Goal: Find specific page/section: Find specific page/section

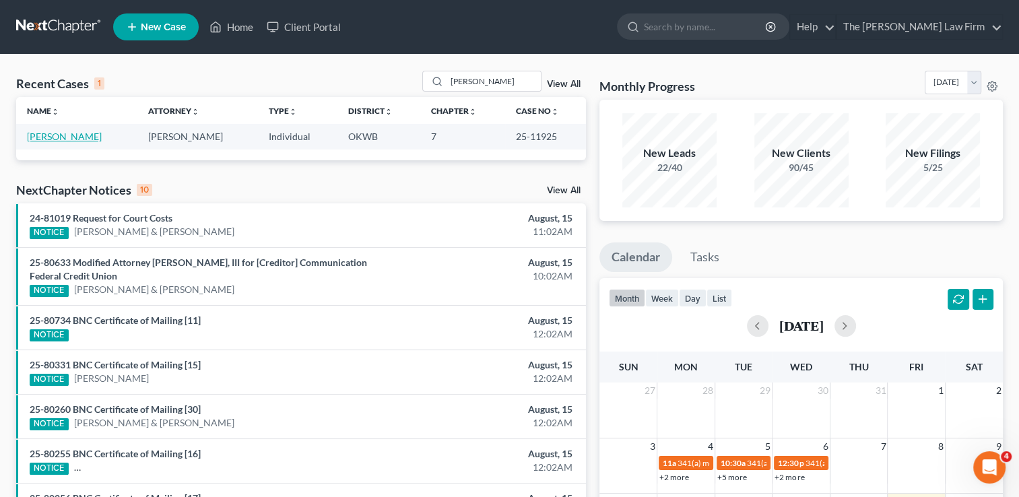
click at [68, 135] on link "[PERSON_NAME]" at bounding box center [64, 136] width 75 height 11
click at [67, 135] on link "[PERSON_NAME]" at bounding box center [64, 136] width 75 height 11
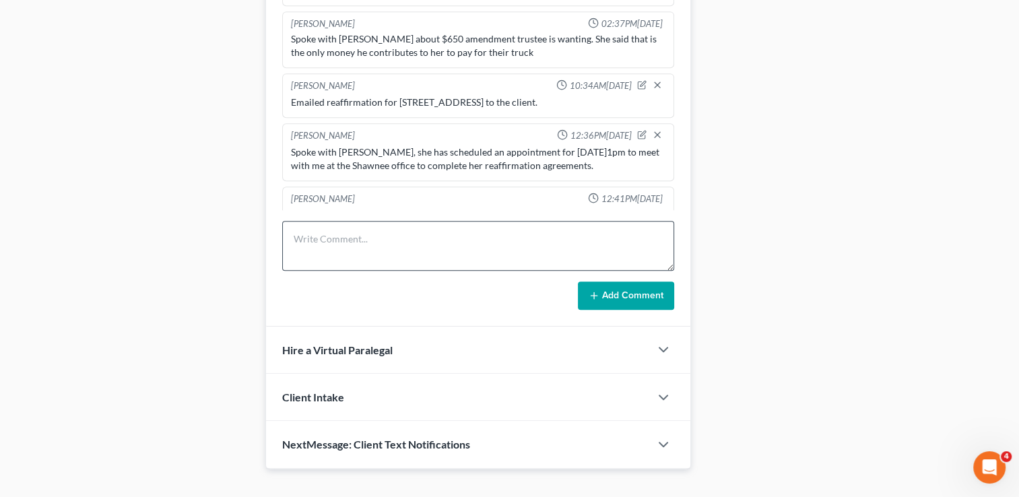
scroll to position [749, 0]
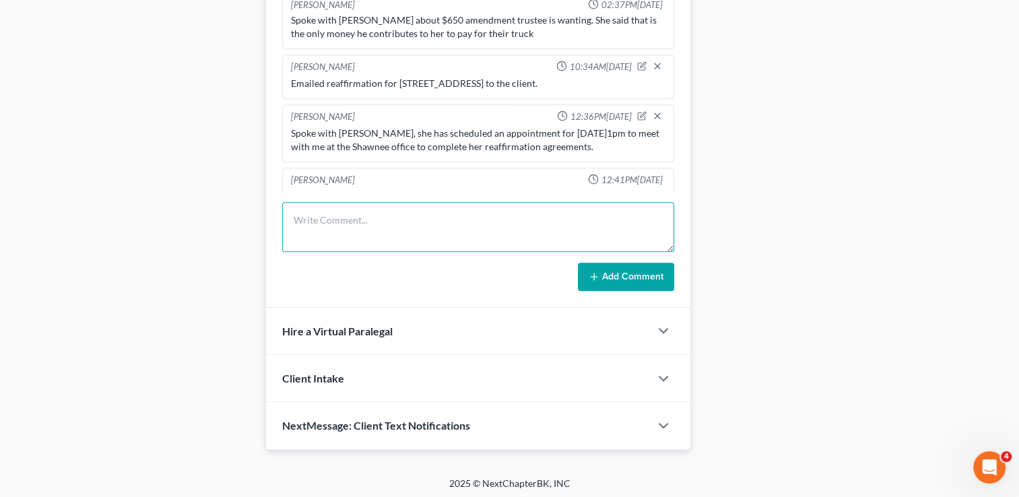
click at [354, 224] on textarea at bounding box center [478, 227] width 392 height 50
type textarea "[PERSON_NAME] came in and signed 3 reaffirmation agreements."
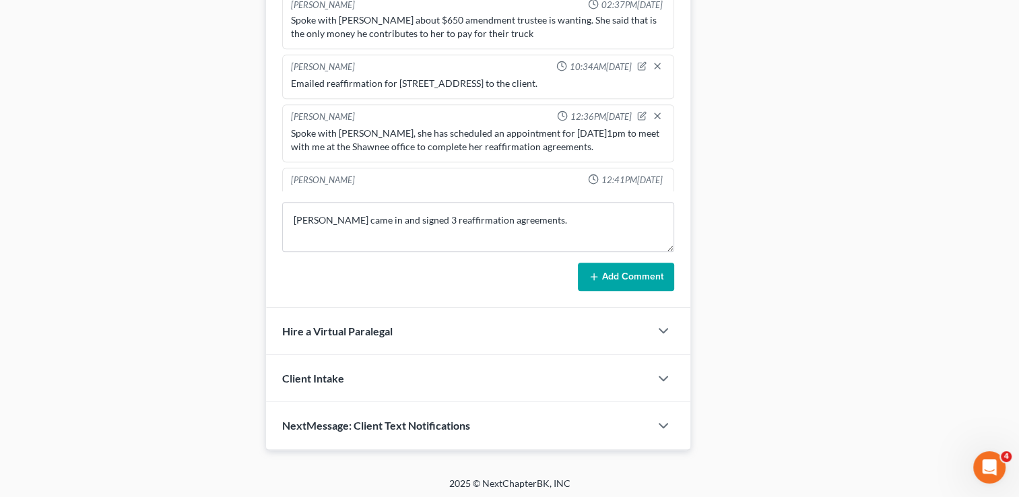
click at [627, 268] on button "Add Comment" at bounding box center [626, 277] width 96 height 28
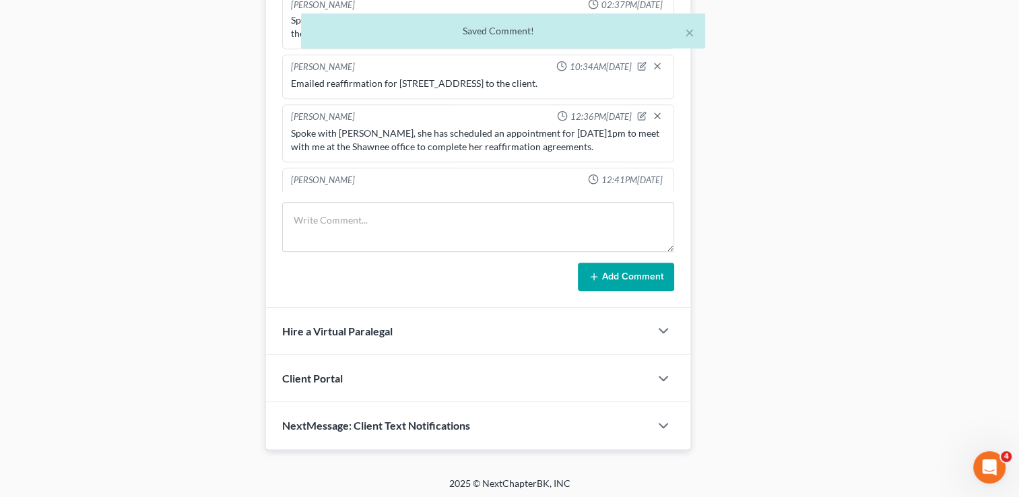
scroll to position [1156, 0]
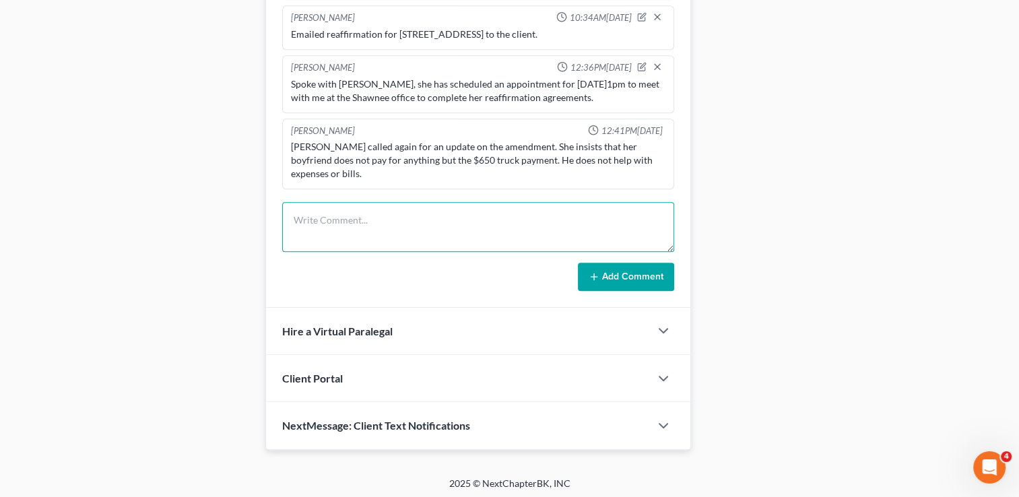
click at [410, 221] on textarea at bounding box center [478, 227] width 392 height 50
type textarea "Nicole as"
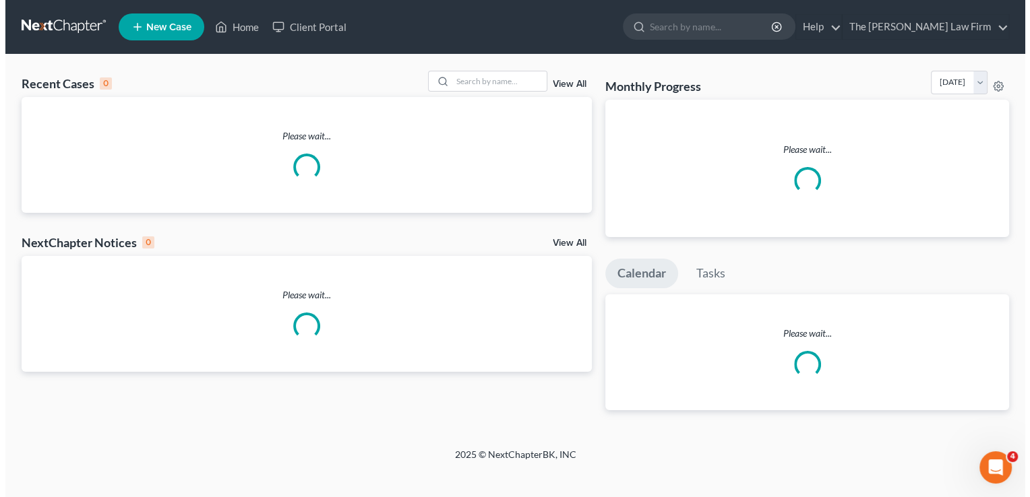
scroll to position [0, 0]
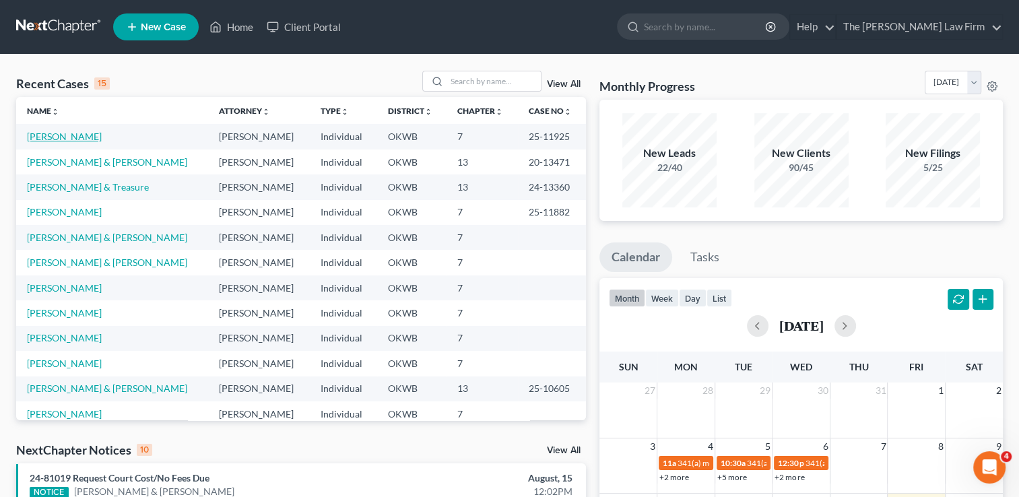
click at [40, 137] on link "[PERSON_NAME]" at bounding box center [64, 136] width 75 height 11
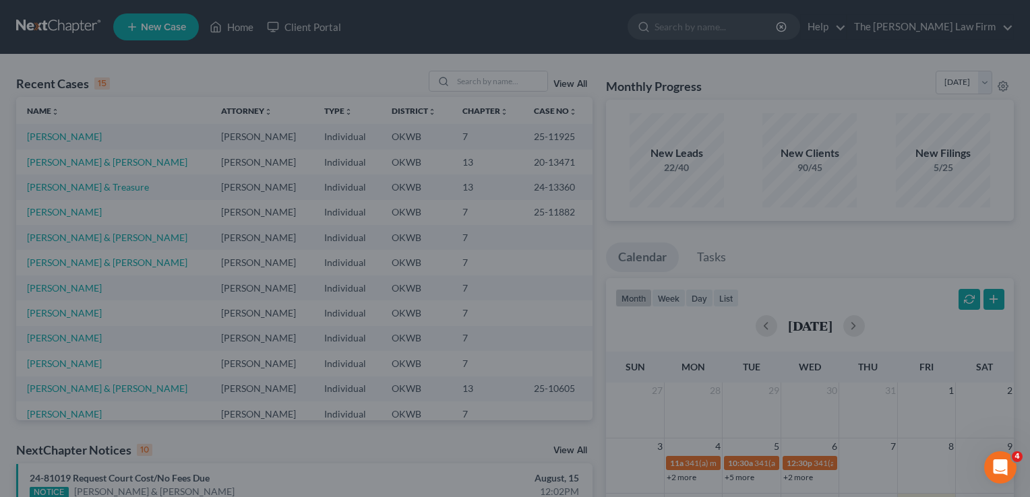
click at [49, 132] on div at bounding box center [515, 248] width 1030 height 497
click at [49, 137] on div at bounding box center [515, 248] width 1030 height 497
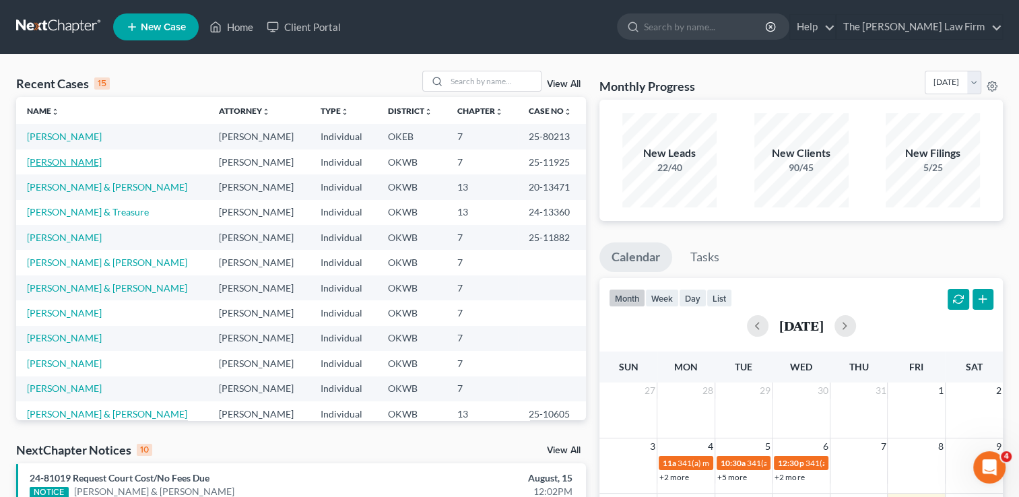
click at [65, 161] on link "[PERSON_NAME]" at bounding box center [64, 161] width 75 height 11
click at [49, 165] on link "[PERSON_NAME]" at bounding box center [64, 161] width 75 height 11
click at [71, 28] on link at bounding box center [59, 27] width 86 height 24
click at [57, 160] on link "[PERSON_NAME]" at bounding box center [64, 161] width 75 height 11
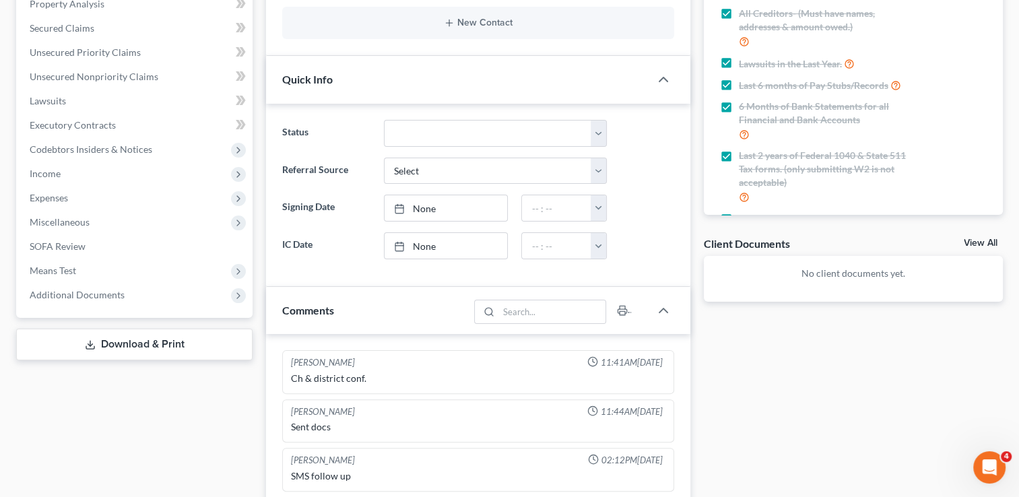
scroll to position [1206, 0]
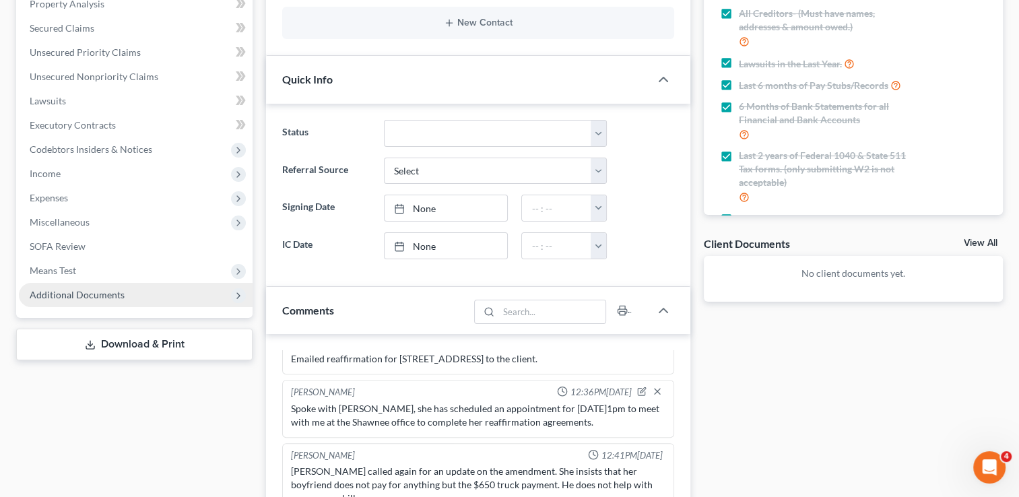
click at [102, 294] on span "Additional Documents" at bounding box center [77, 294] width 95 height 11
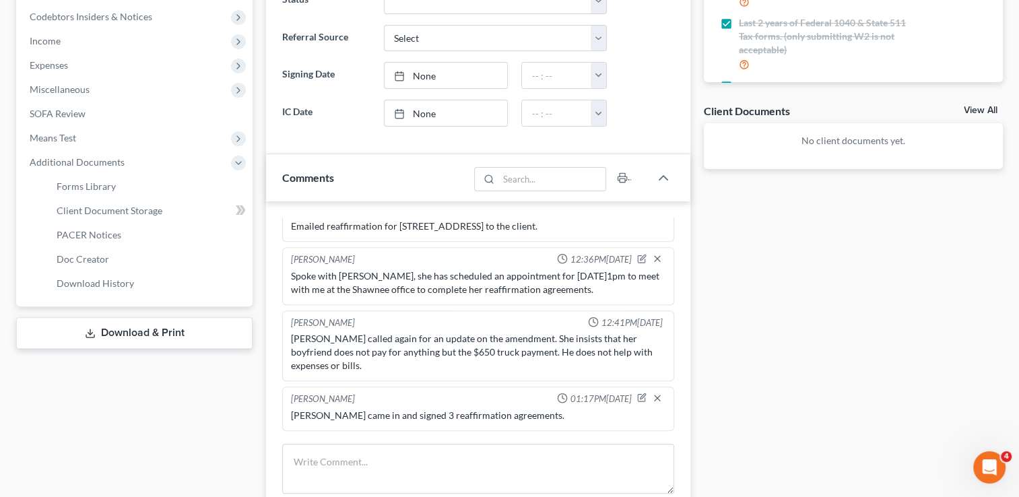
scroll to position [404, 0]
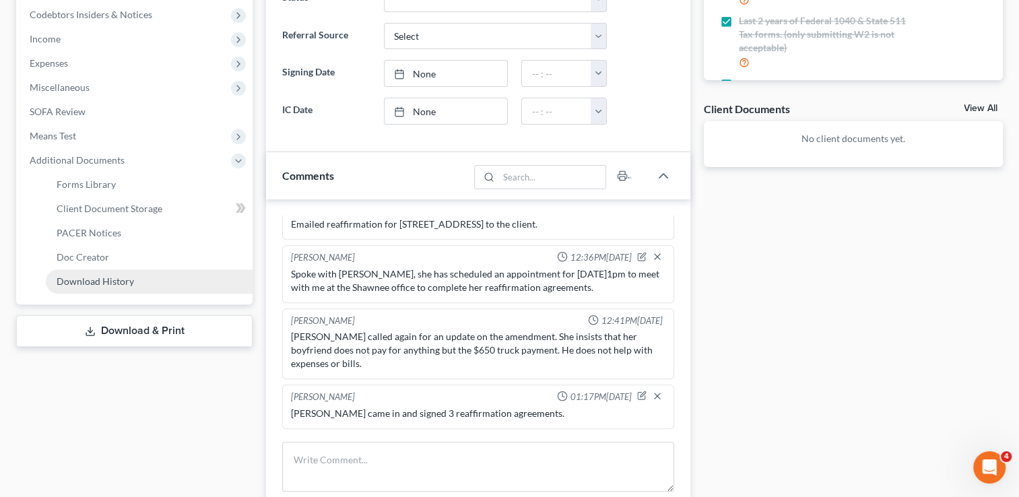
click at [158, 275] on link "Download History" at bounding box center [149, 282] width 207 height 24
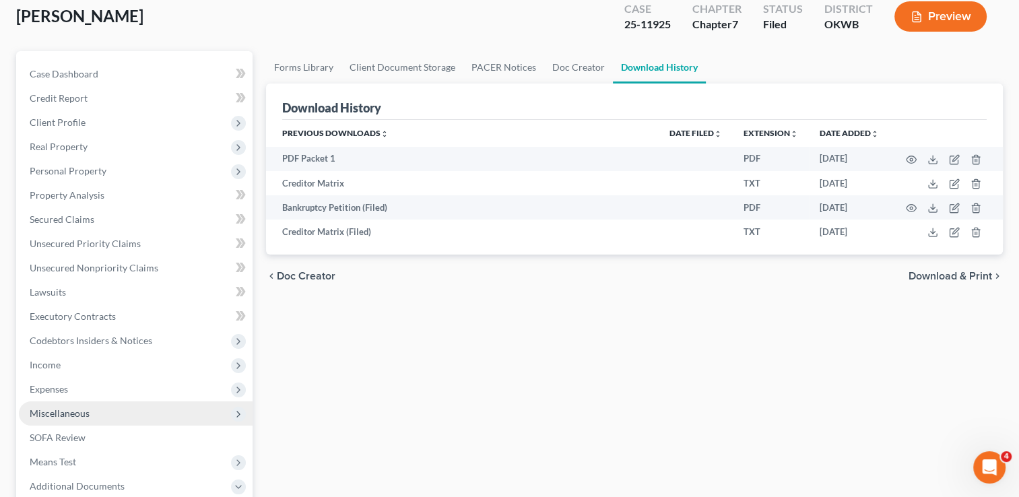
scroll to position [304, 0]
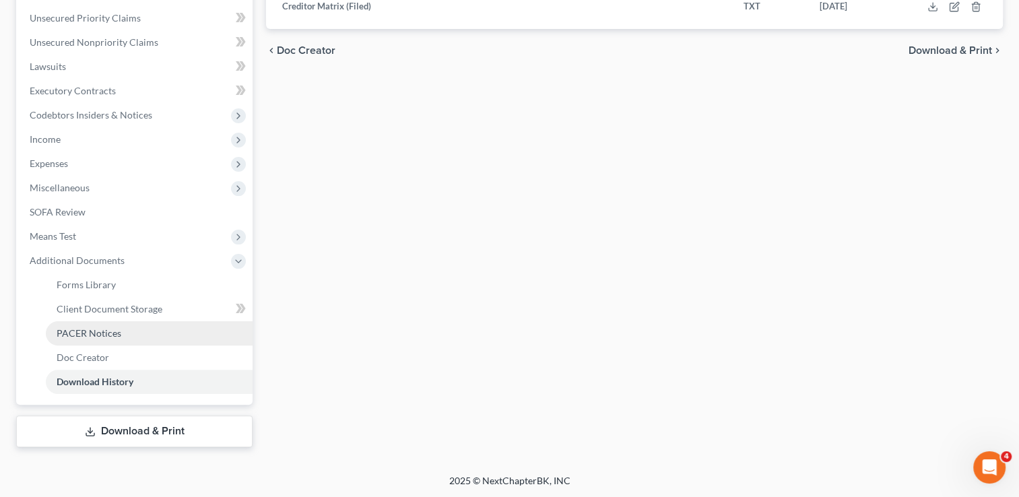
click at [110, 337] on span "PACER Notices" at bounding box center [89, 332] width 65 height 11
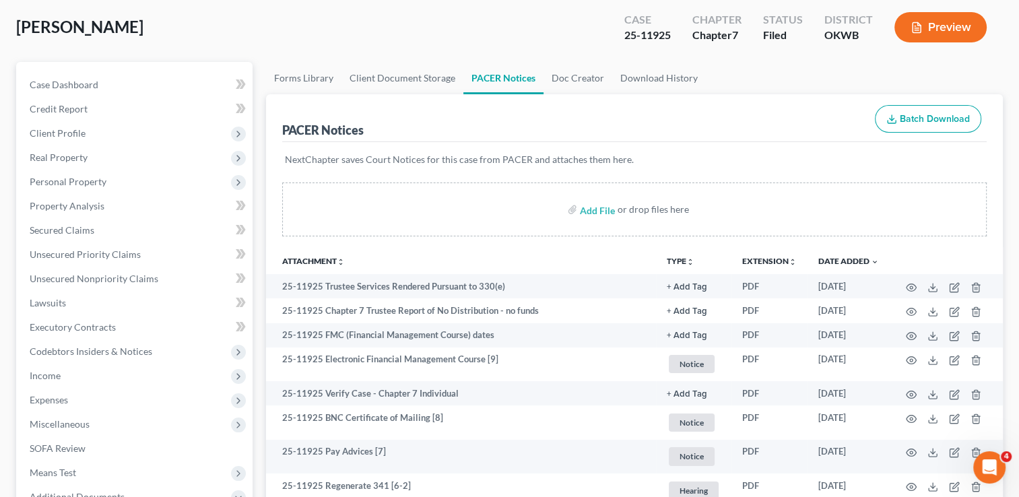
scroll to position [501, 0]
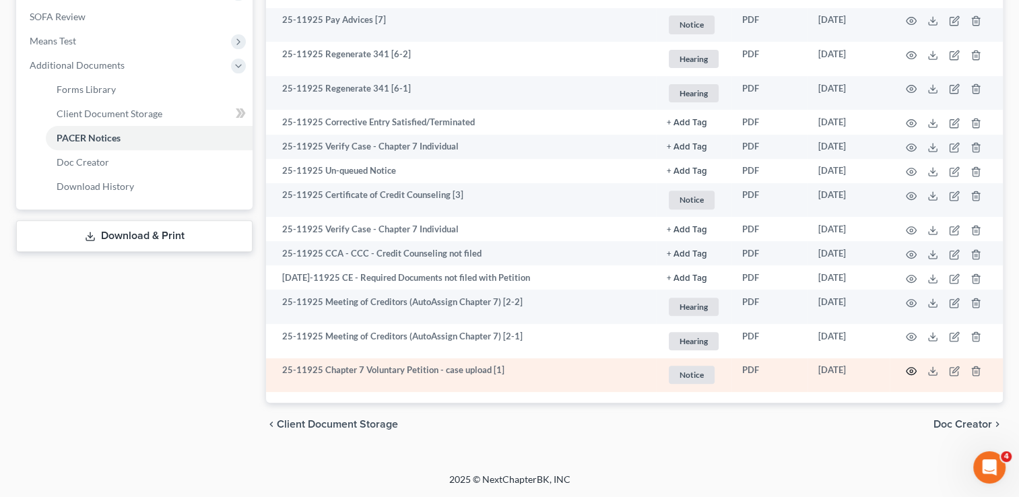
click at [911, 373] on icon "button" at bounding box center [911, 371] width 11 height 11
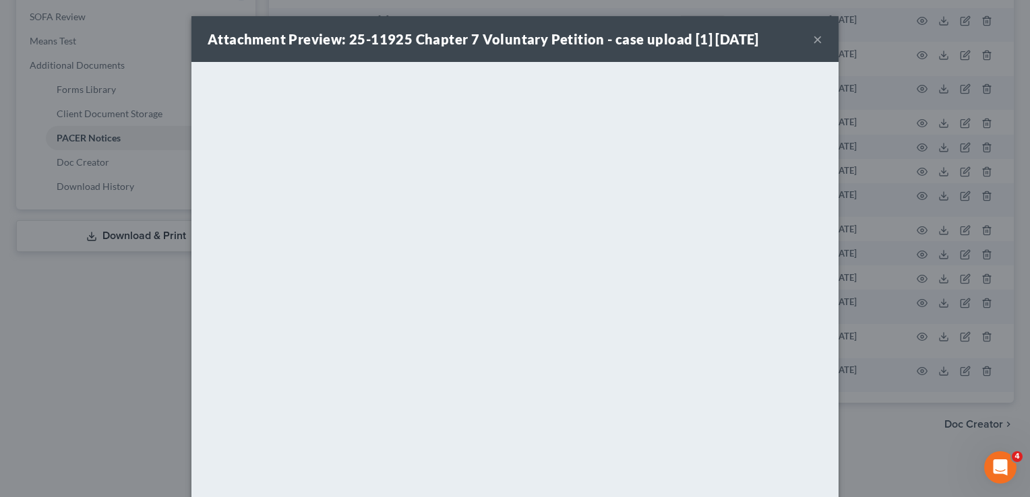
click at [815, 44] on button "×" at bounding box center [817, 39] width 9 height 16
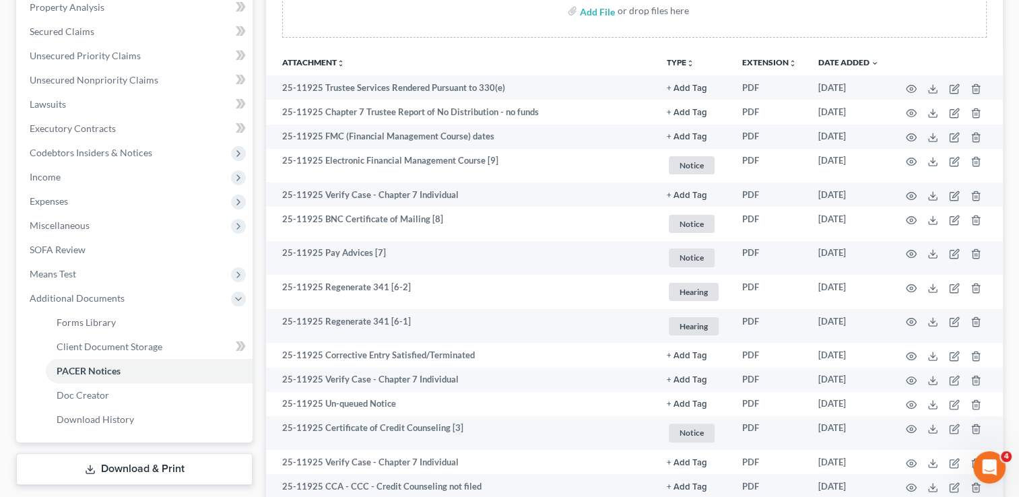
scroll to position [0, 0]
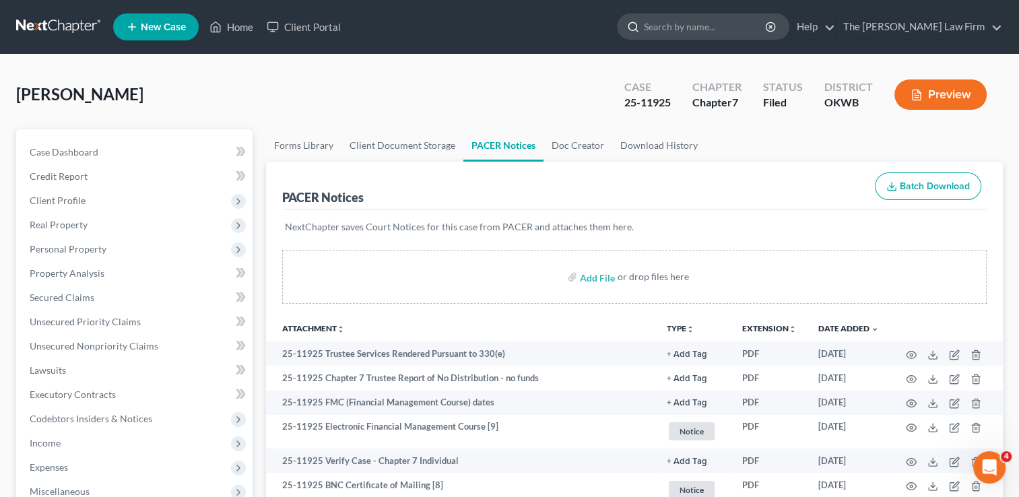
click at [718, 23] on input "search" at bounding box center [705, 26] width 123 height 25
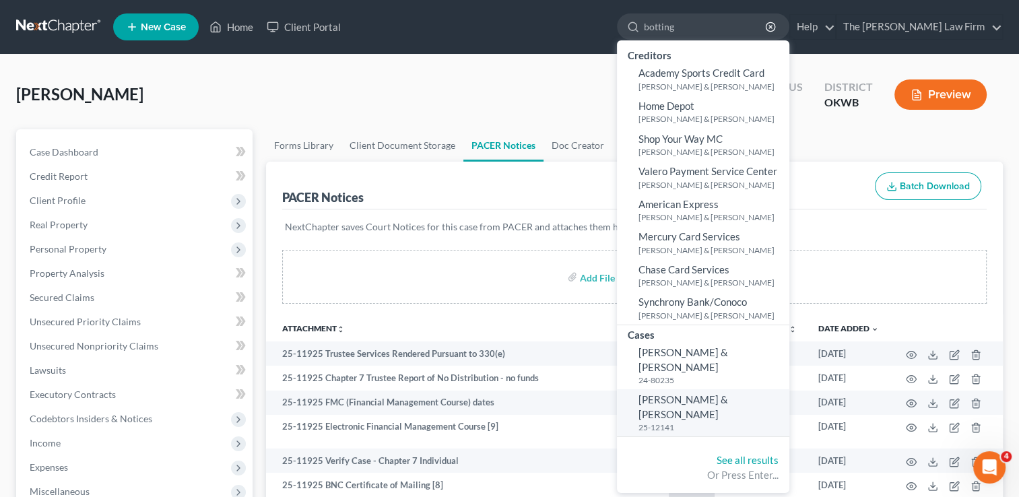
type input "botting"
click at [728, 393] on span "[PERSON_NAME] & [PERSON_NAME]" at bounding box center [684, 406] width 90 height 26
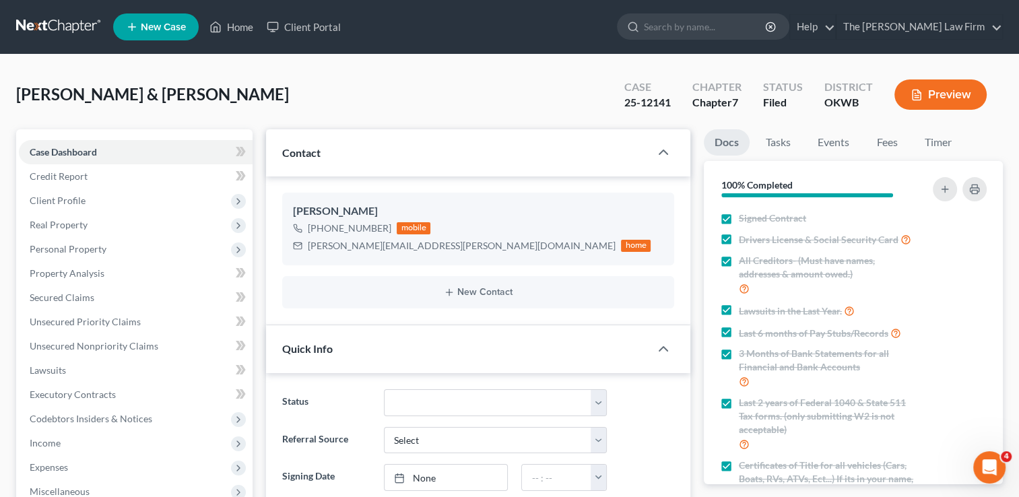
scroll to position [337, 0]
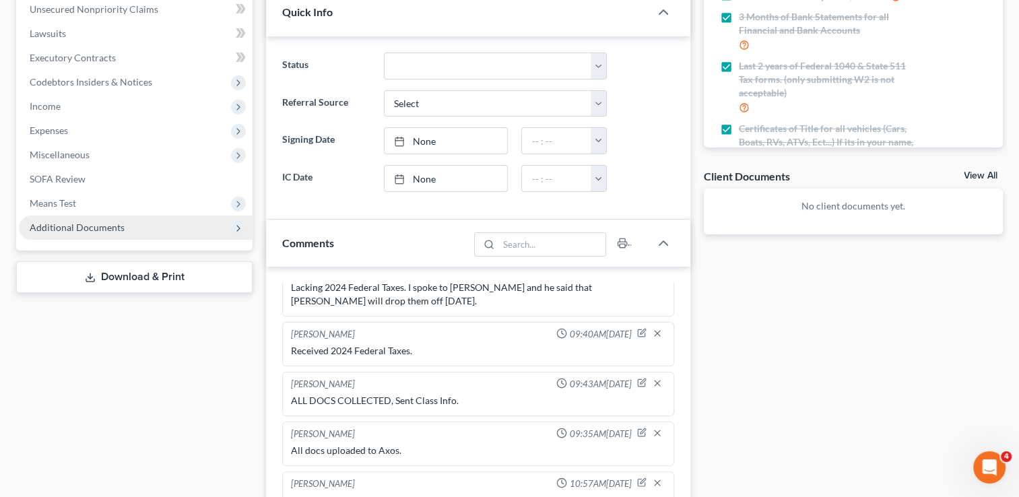
click at [108, 220] on span "Additional Documents" at bounding box center [136, 228] width 234 height 24
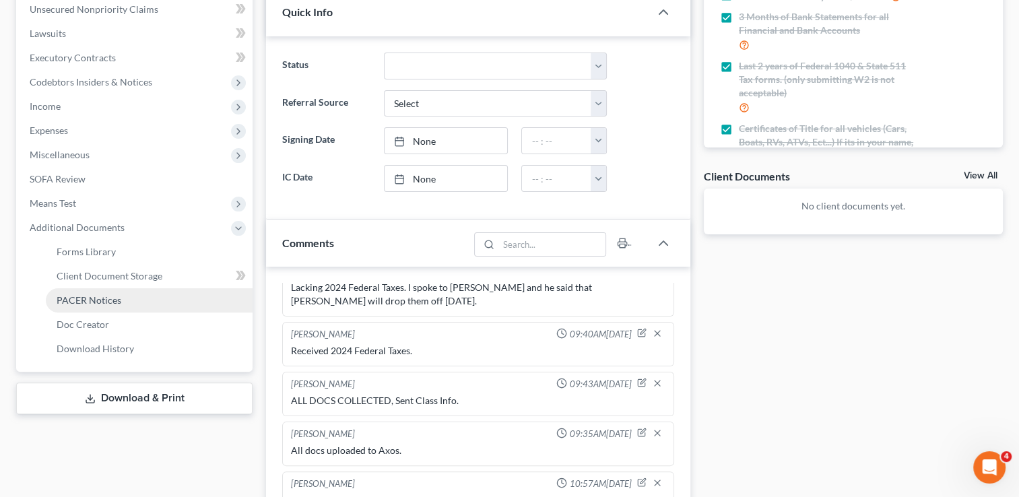
click at [95, 300] on span "PACER Notices" at bounding box center [89, 299] width 65 height 11
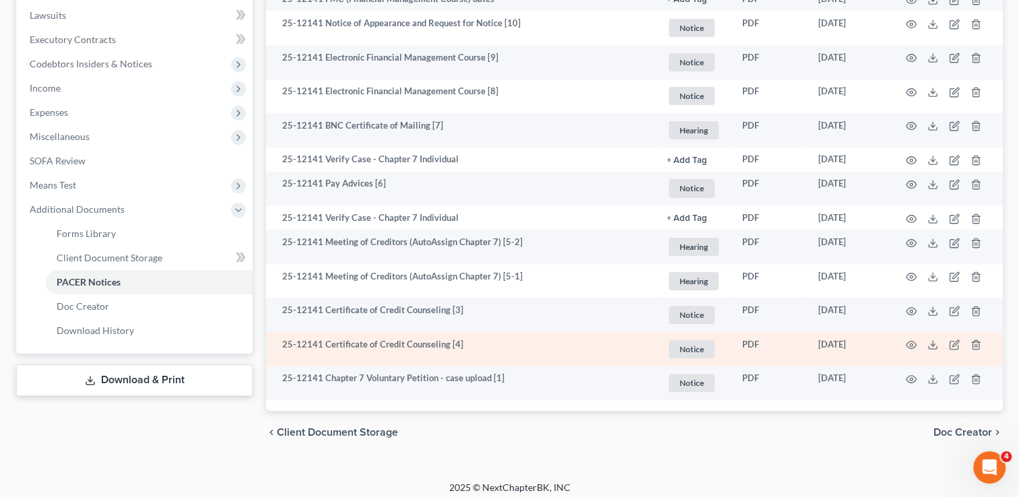
scroll to position [362, 0]
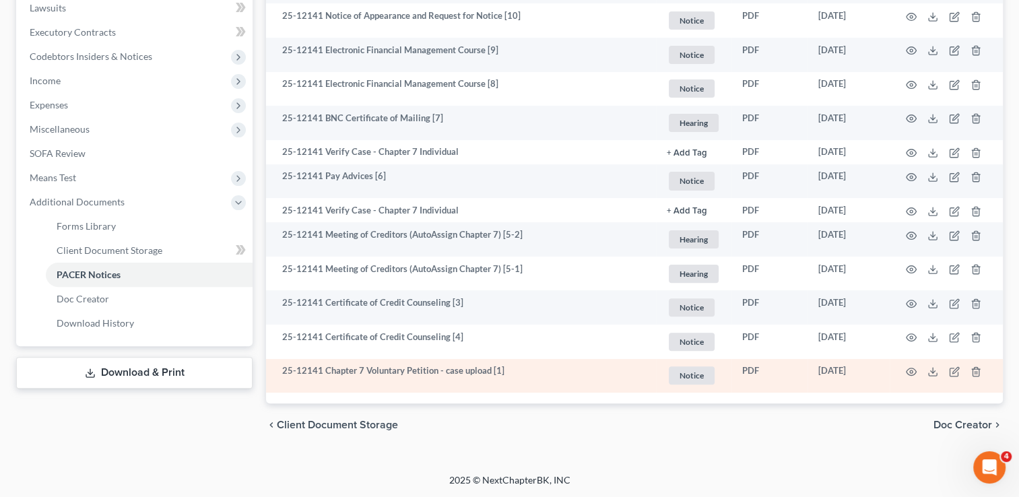
click at [477, 376] on td "25-12141 Chapter 7 Voluntary Petition - case upload [1]" at bounding box center [461, 376] width 390 height 34
click at [912, 367] on icon "button" at bounding box center [911, 372] width 11 height 11
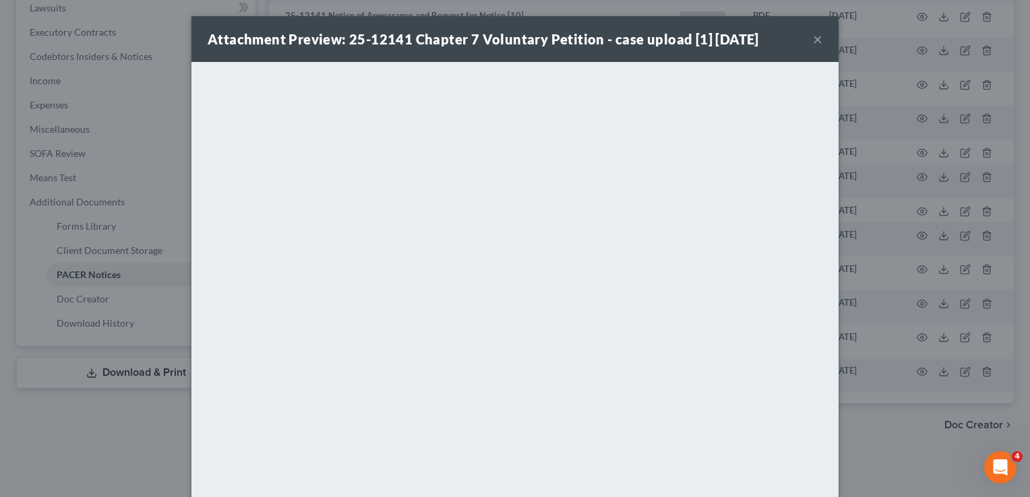
click at [815, 38] on button "×" at bounding box center [817, 39] width 9 height 16
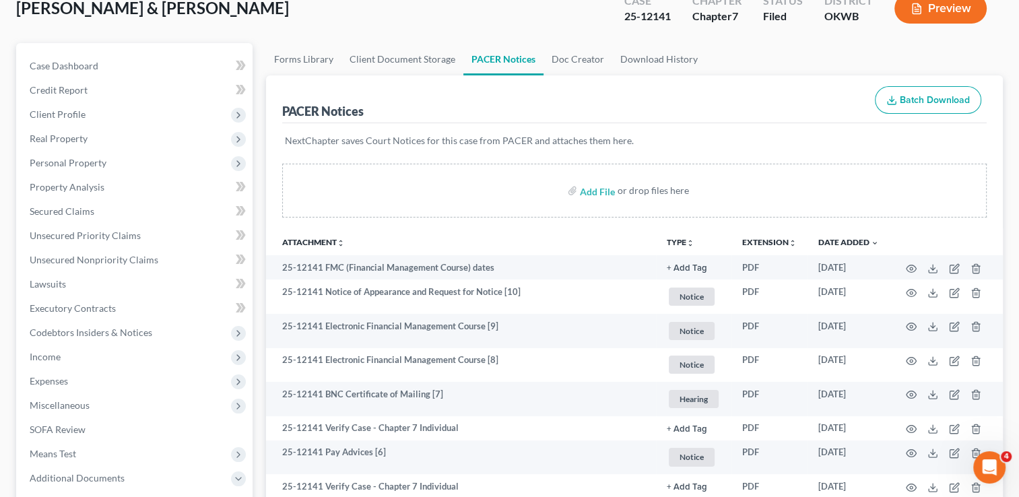
scroll to position [0, 0]
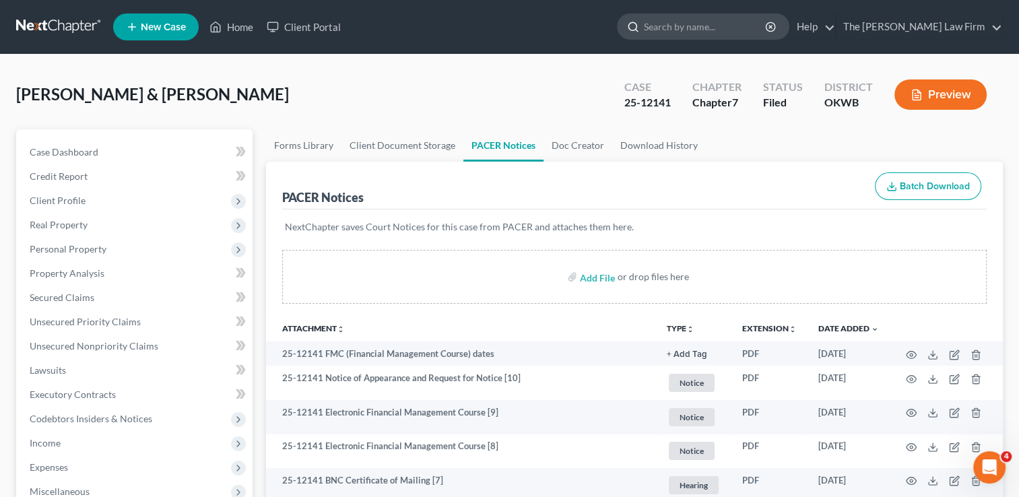
click at [721, 29] on input "search" at bounding box center [705, 26] width 123 height 25
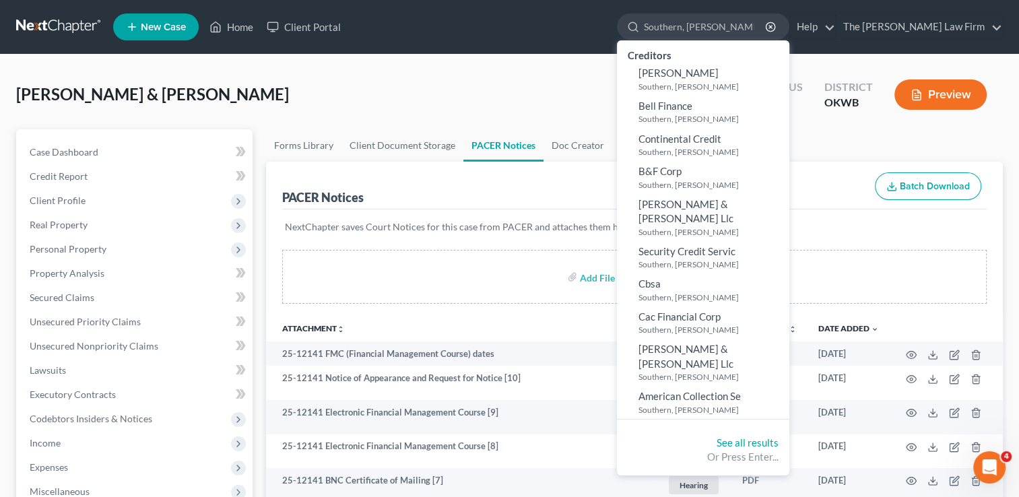
type input "Southern, [PERSON_NAME]"
click at [39, 25] on link at bounding box center [59, 27] width 86 height 24
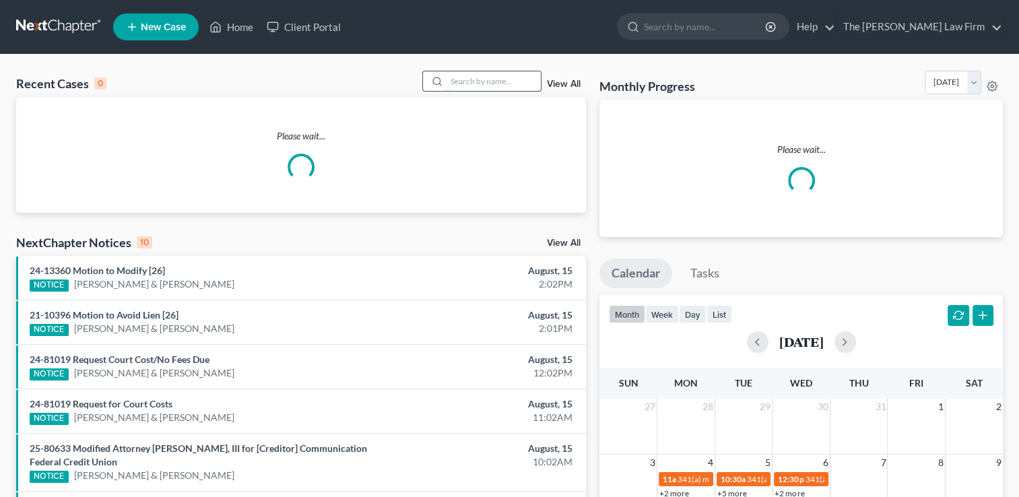
click at [469, 82] on input "search" at bounding box center [494, 81] width 94 height 20
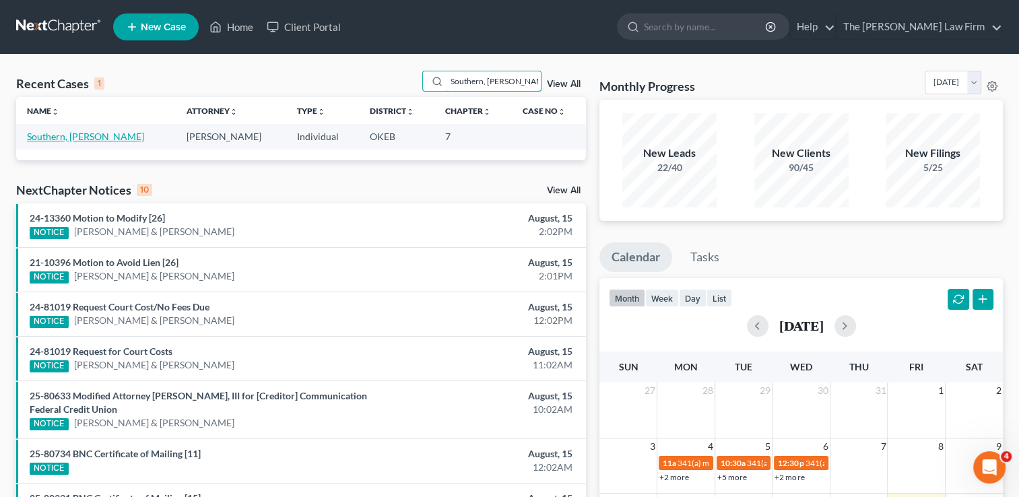
type input "Southern, [PERSON_NAME]"
click at [61, 139] on link "Southern, [PERSON_NAME]" at bounding box center [85, 136] width 117 height 11
